Goal: Register for event/course

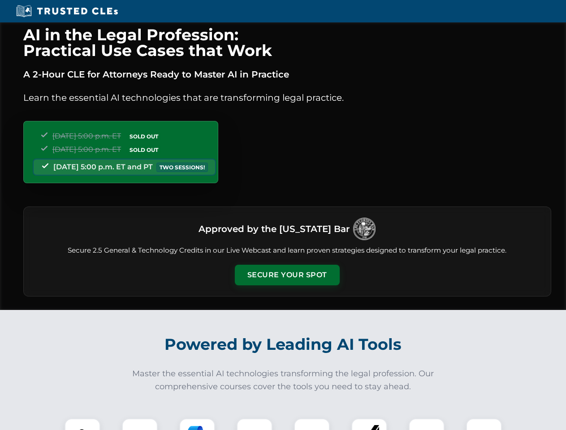
click at [287, 275] on button "Secure Your Spot" at bounding box center [287, 275] width 105 height 21
click at [82, 425] on img at bounding box center [82, 437] width 26 height 26
